Goal: Navigation & Orientation: Find specific page/section

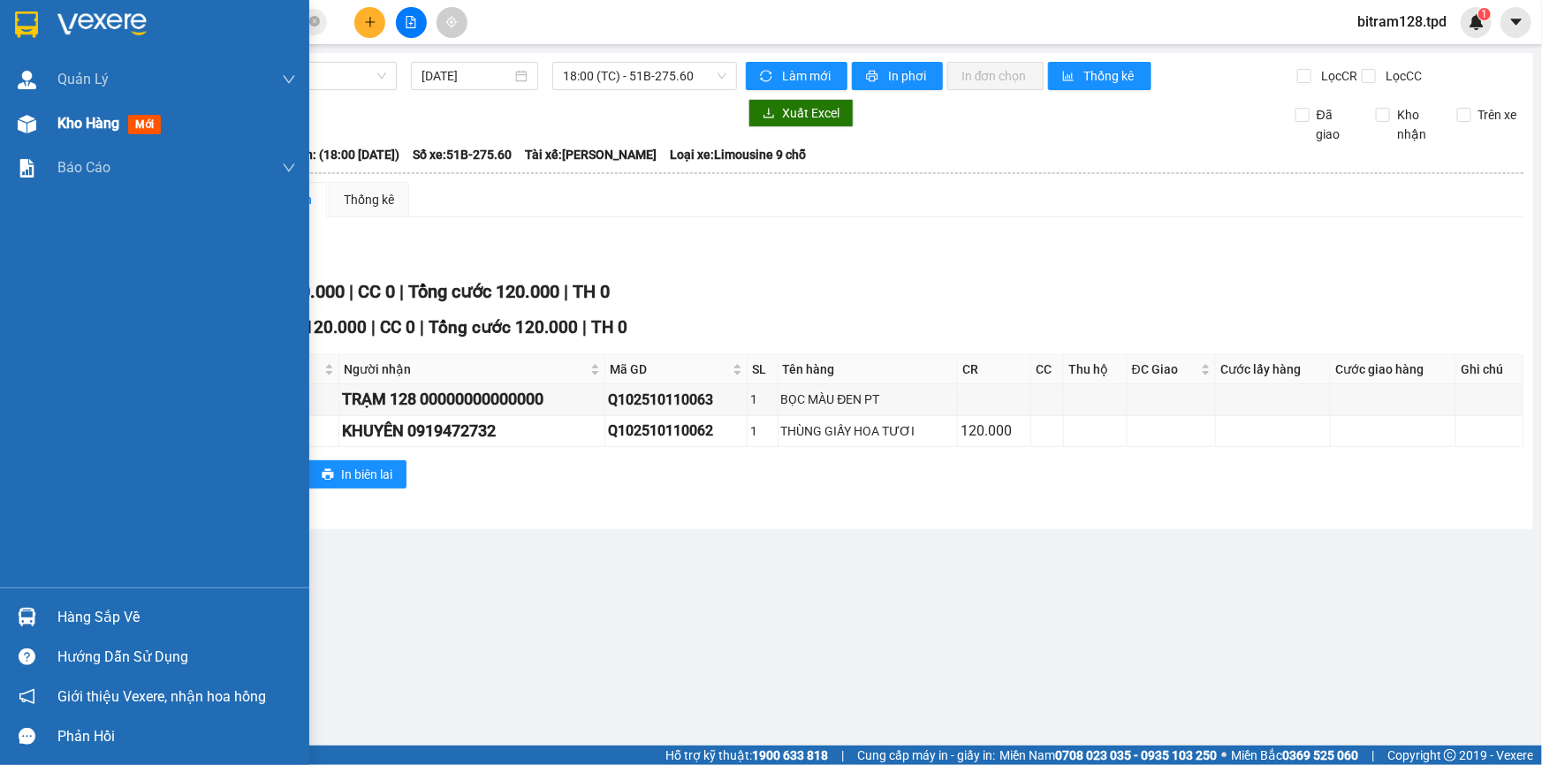
click at [45, 133] on div "Kho hàng mới" at bounding box center [154, 124] width 309 height 44
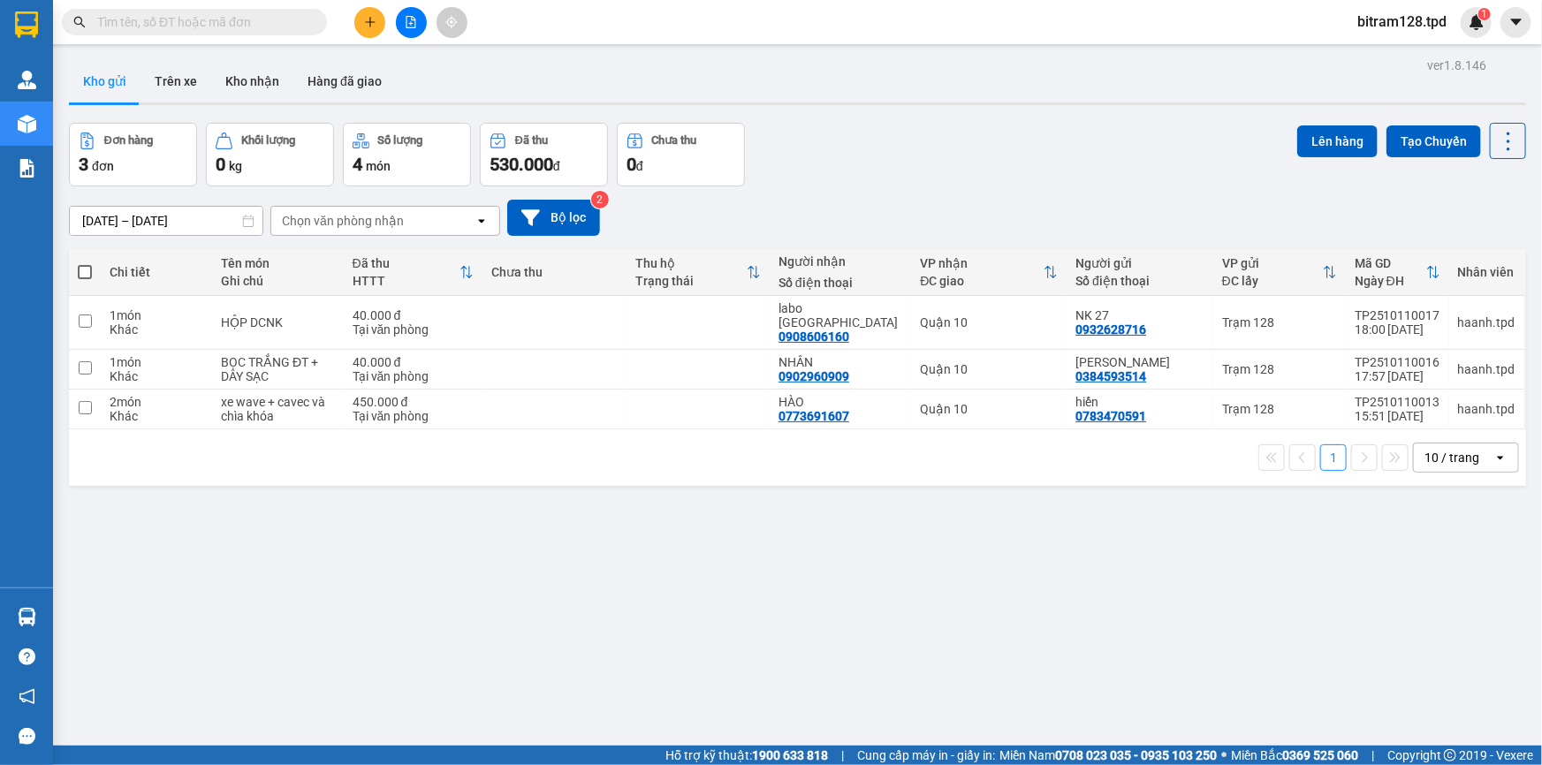
click at [861, 521] on div "ver 1.8.146 Kho gửi Trên xe Kho nhận Hàng đã giao Đơn hàng 3 đơn Khối lượng 0 k…" at bounding box center [797, 435] width 1471 height 765
click at [860, 521] on div "ver 1.8.146 Kho gửi Trên xe Kho nhận Hàng đã giao Đơn hàng 3 đơn Khối lượng 0 k…" at bounding box center [797, 435] width 1471 height 765
